Goal: Task Accomplishment & Management: Use online tool/utility

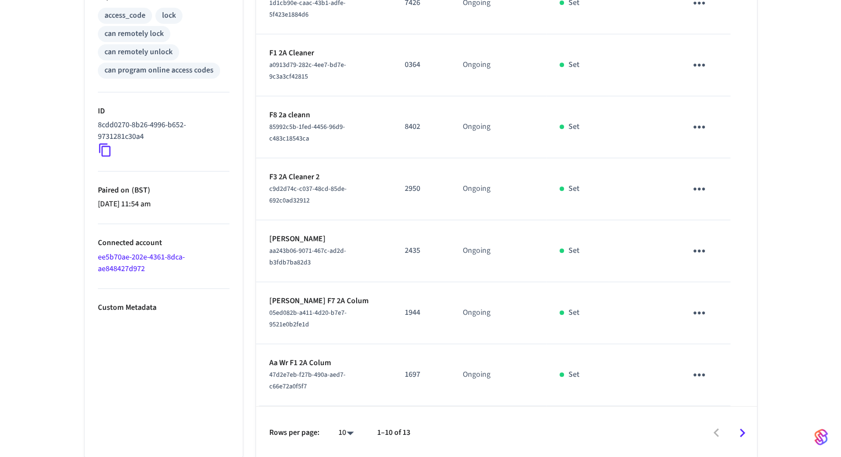
scroll to position [472, 0]
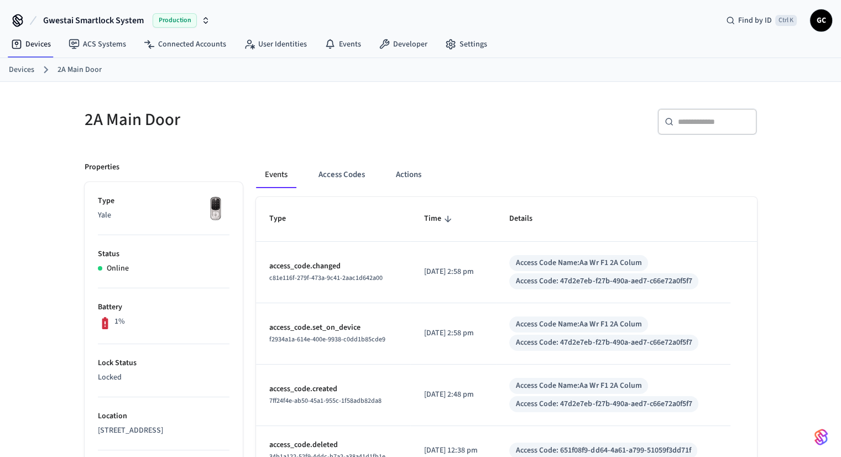
click at [645, 28] on div "Gwestai Smartlock System Production Find by ID Ctrl K GC" at bounding box center [420, 16] width 841 height 32
